Goal: Use online tool/utility: Utilize a website feature to perform a specific function

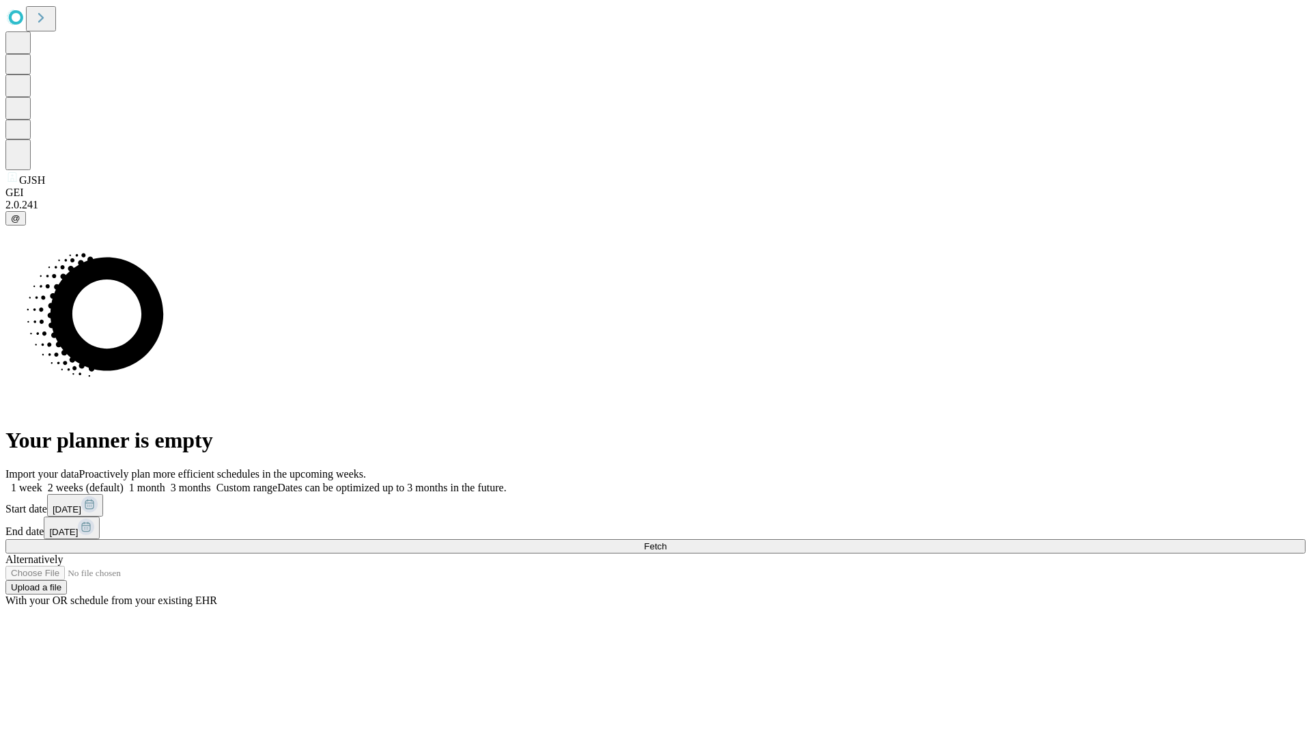
click at [667, 541] on span "Fetch" at bounding box center [655, 546] width 23 height 10
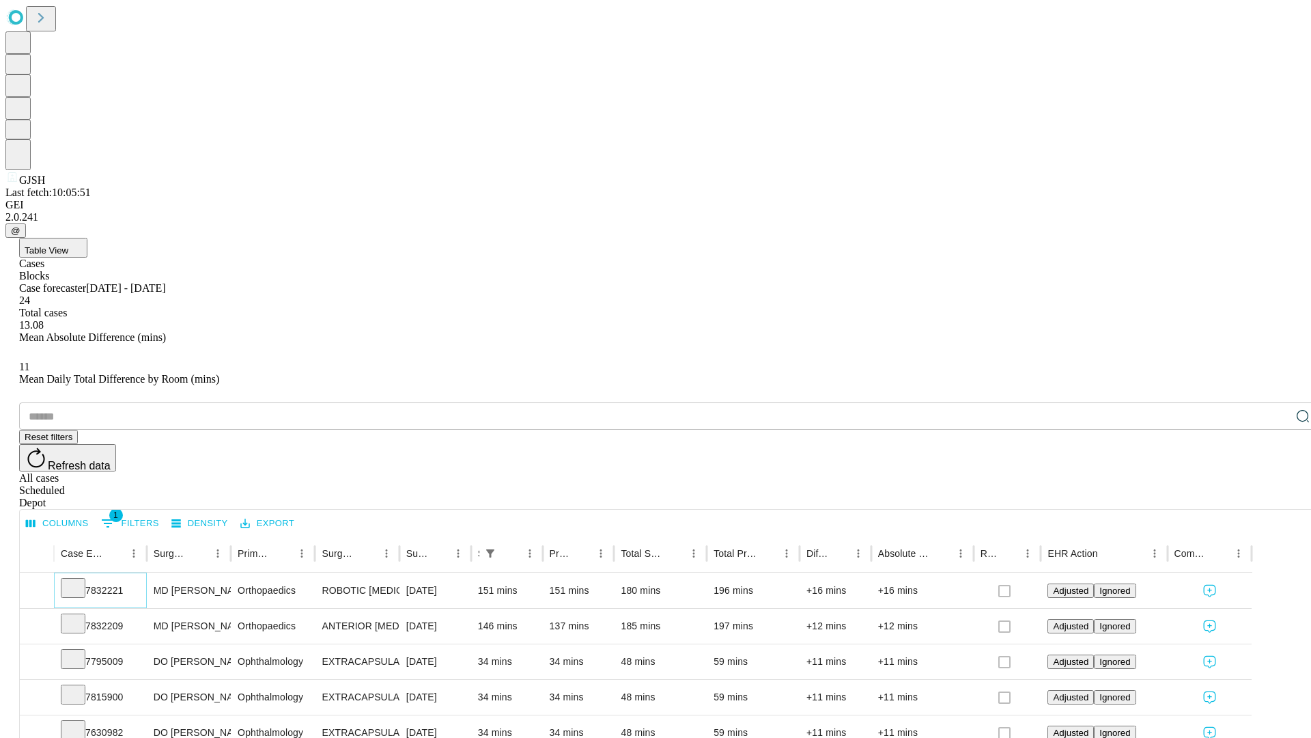
click at [80, 580] on icon at bounding box center [73, 587] width 14 height 14
